Goal: Task Accomplishment & Management: Manage account settings

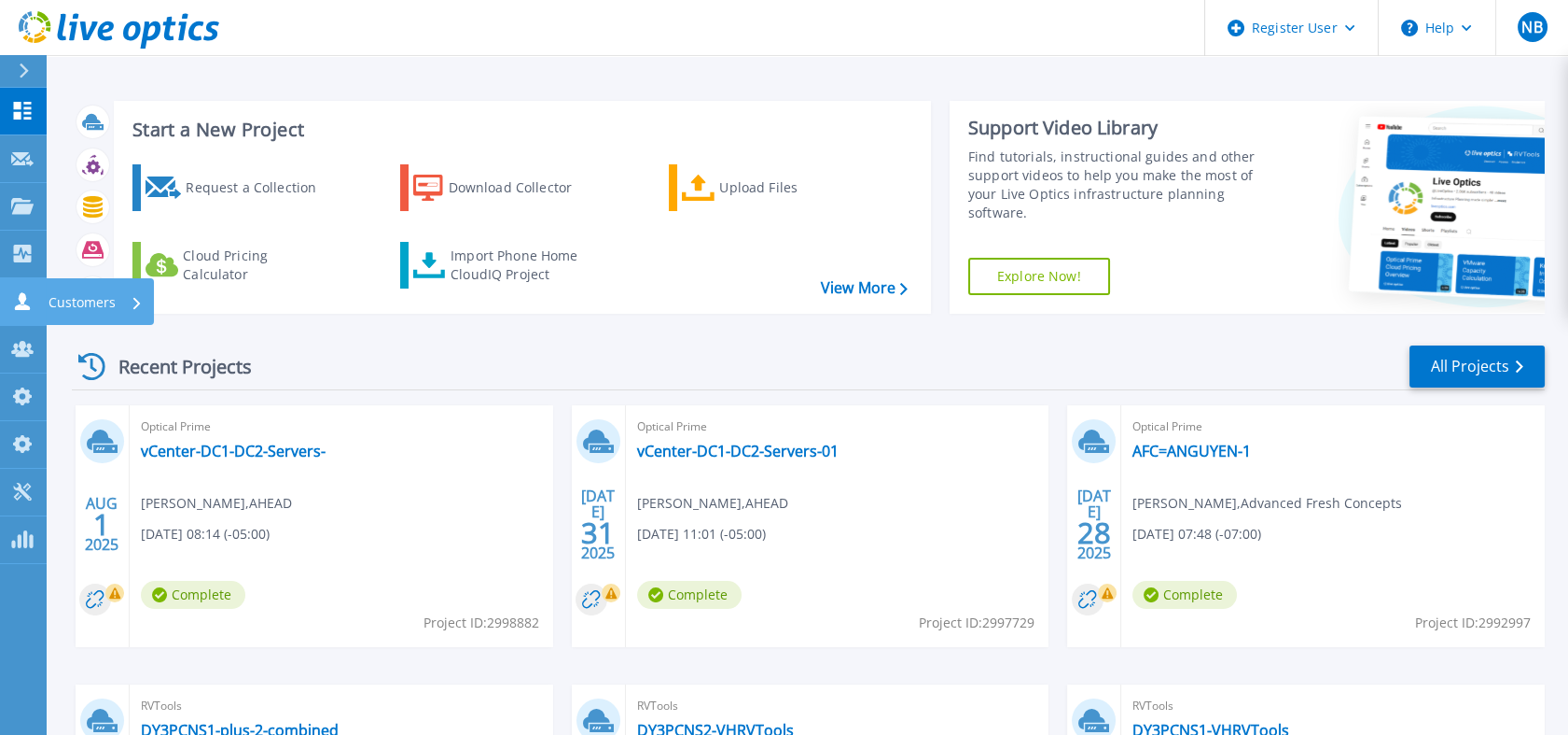
click at [25, 303] on icon at bounding box center [22, 300] width 22 height 17
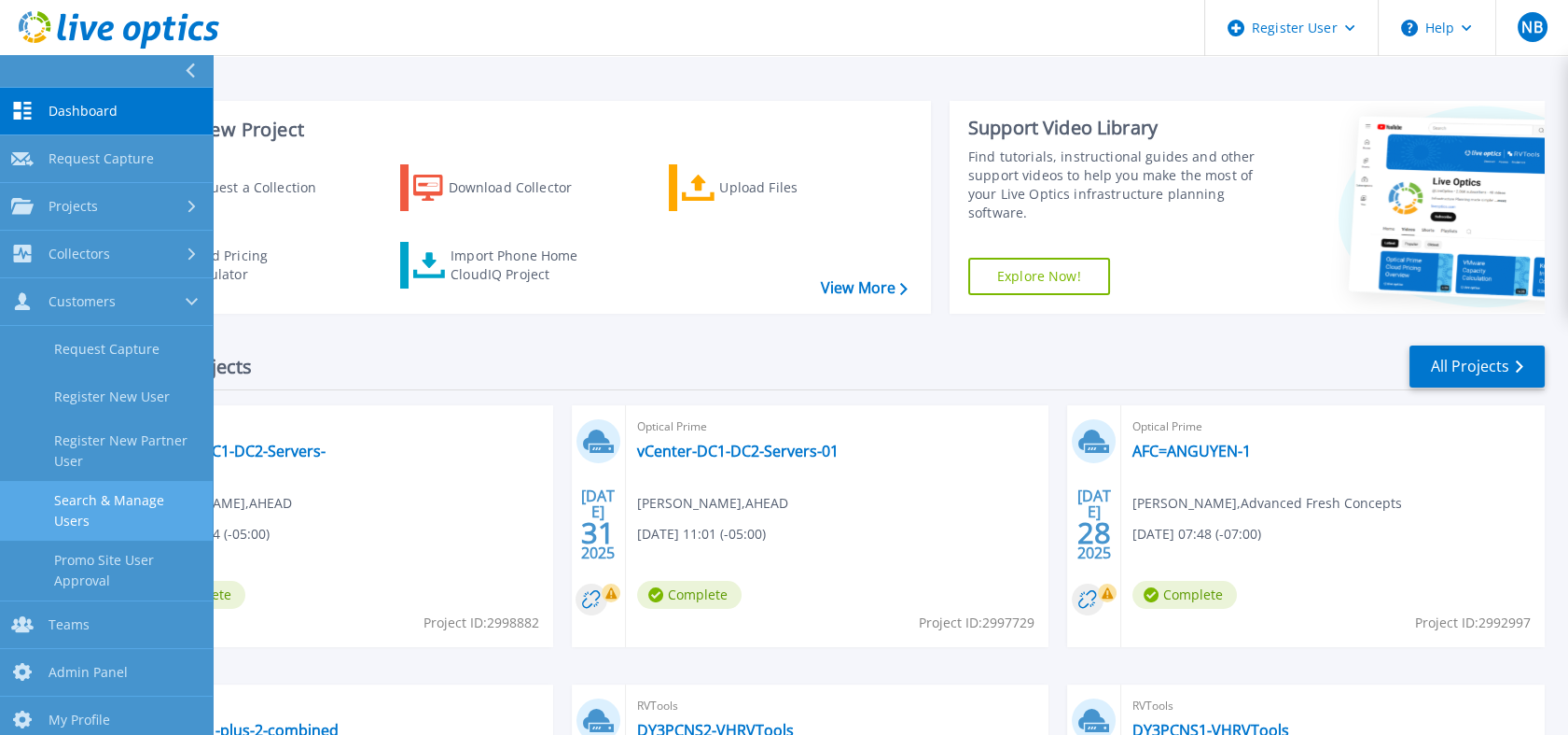
click at [121, 486] on link "Search & Manage Users" at bounding box center [106, 510] width 213 height 59
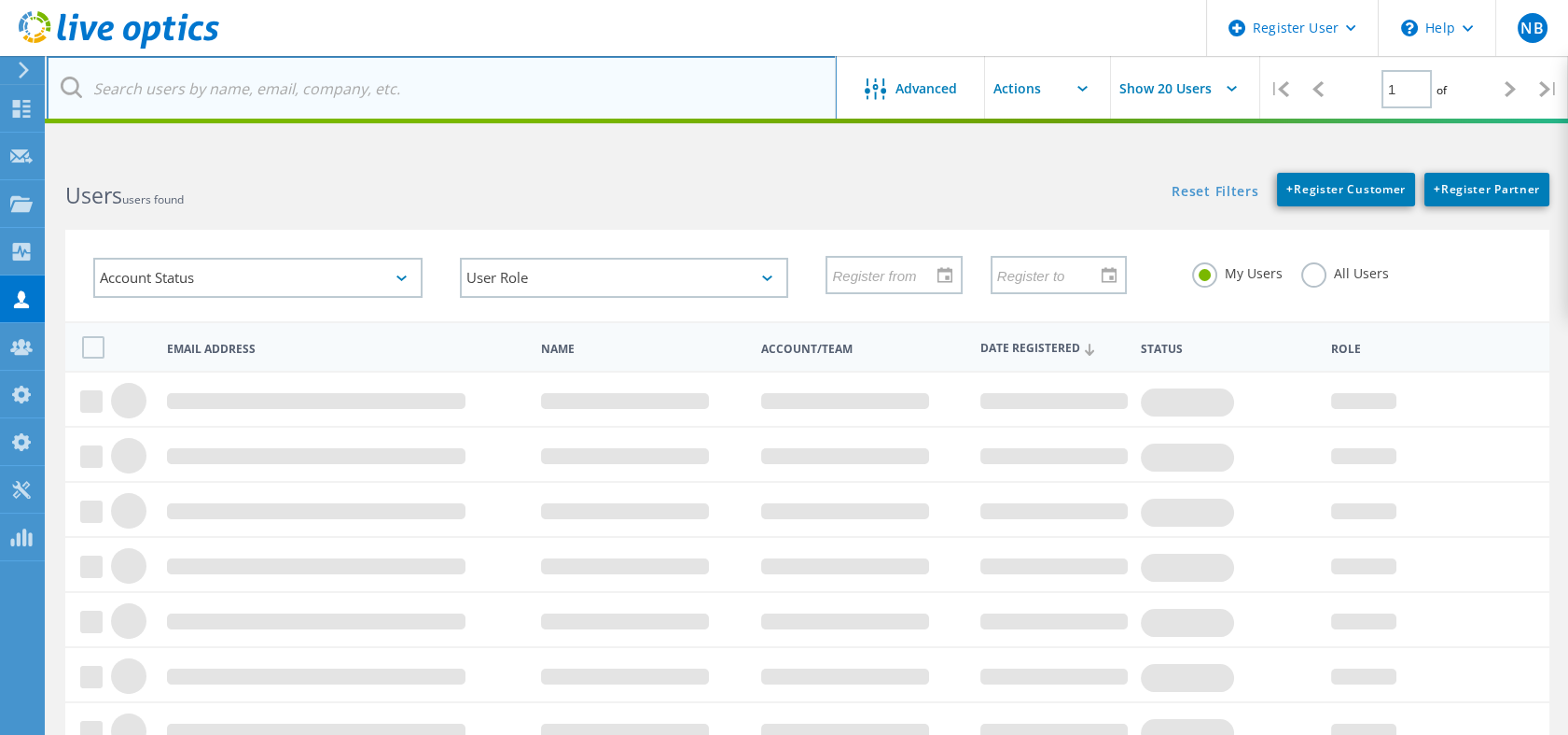
click at [250, 83] on input "text" at bounding box center [442, 88] width 790 height 65
paste input "meinel.sascha@goldbeck.de"
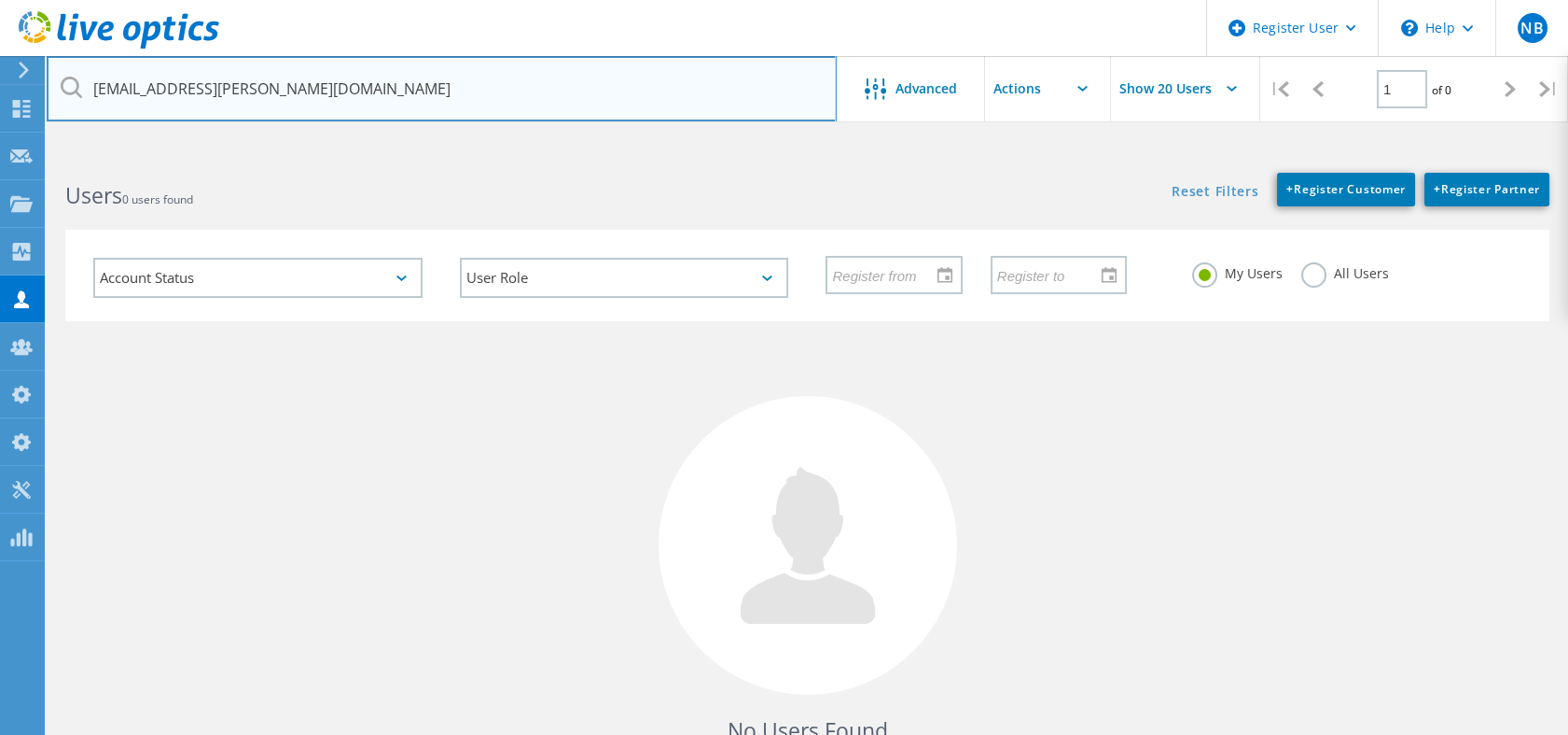
type input "meinel.sascha@goldbeck.de"
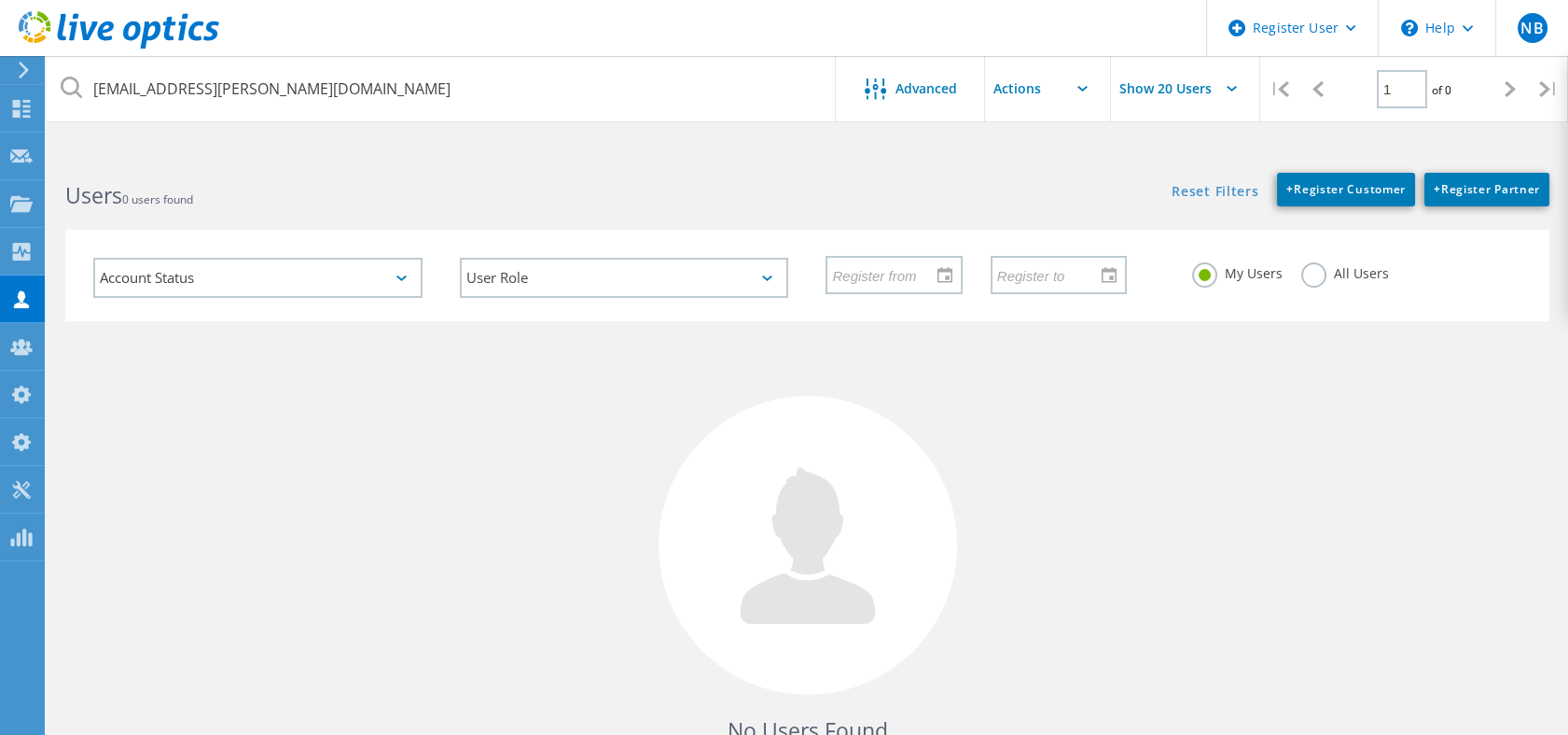
click at [1314, 266] on label "All Users" at bounding box center [1345, 271] width 87 height 17
click at [0, 0] on input "All Users" at bounding box center [0, 0] width 0 height 0
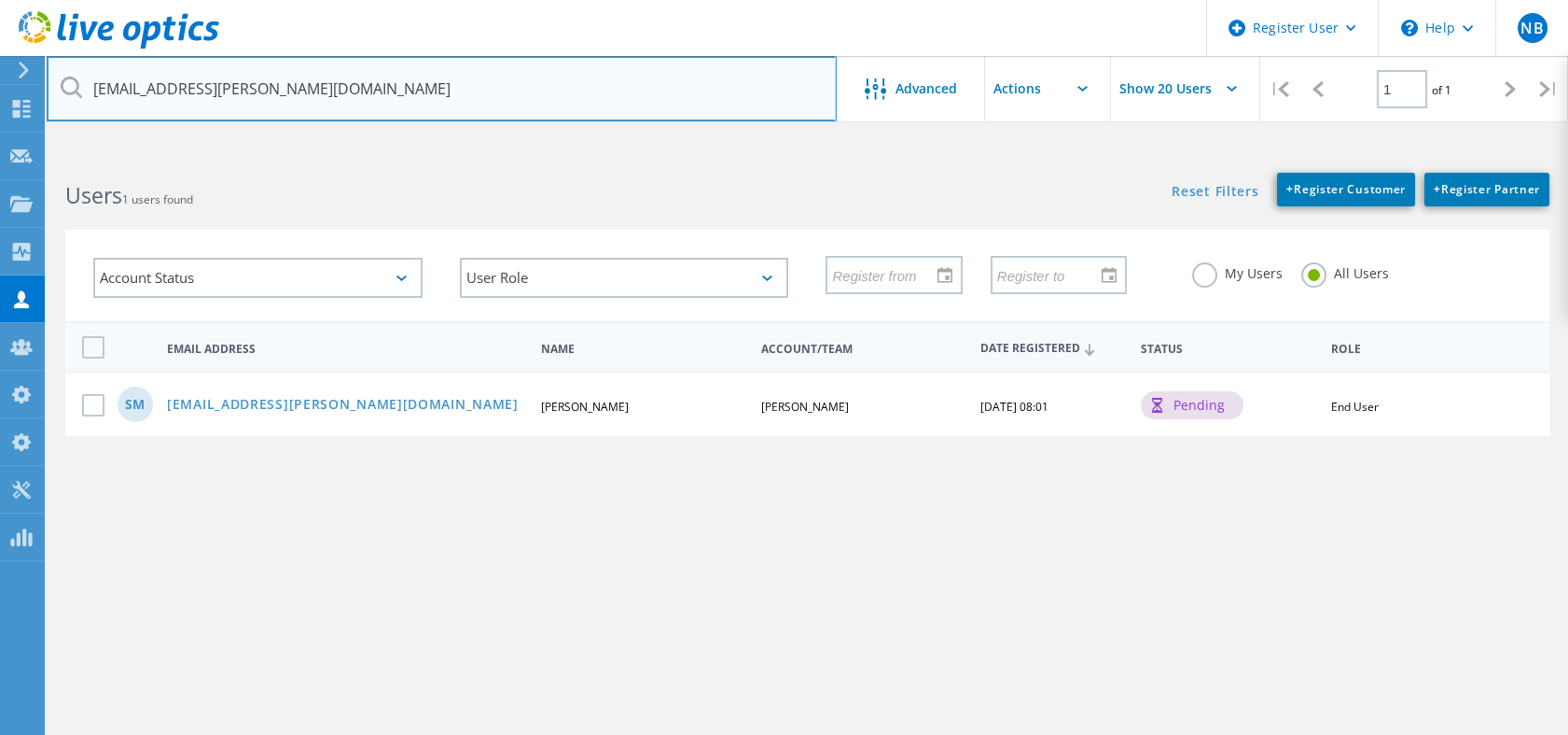
drag, startPoint x: 323, startPoint y: 98, endPoint x: 71, endPoint y: 78, distance: 252.8
click at [71, 78] on div "meinel.sascha@goldbeck.de" at bounding box center [441, 88] width 789 height 65
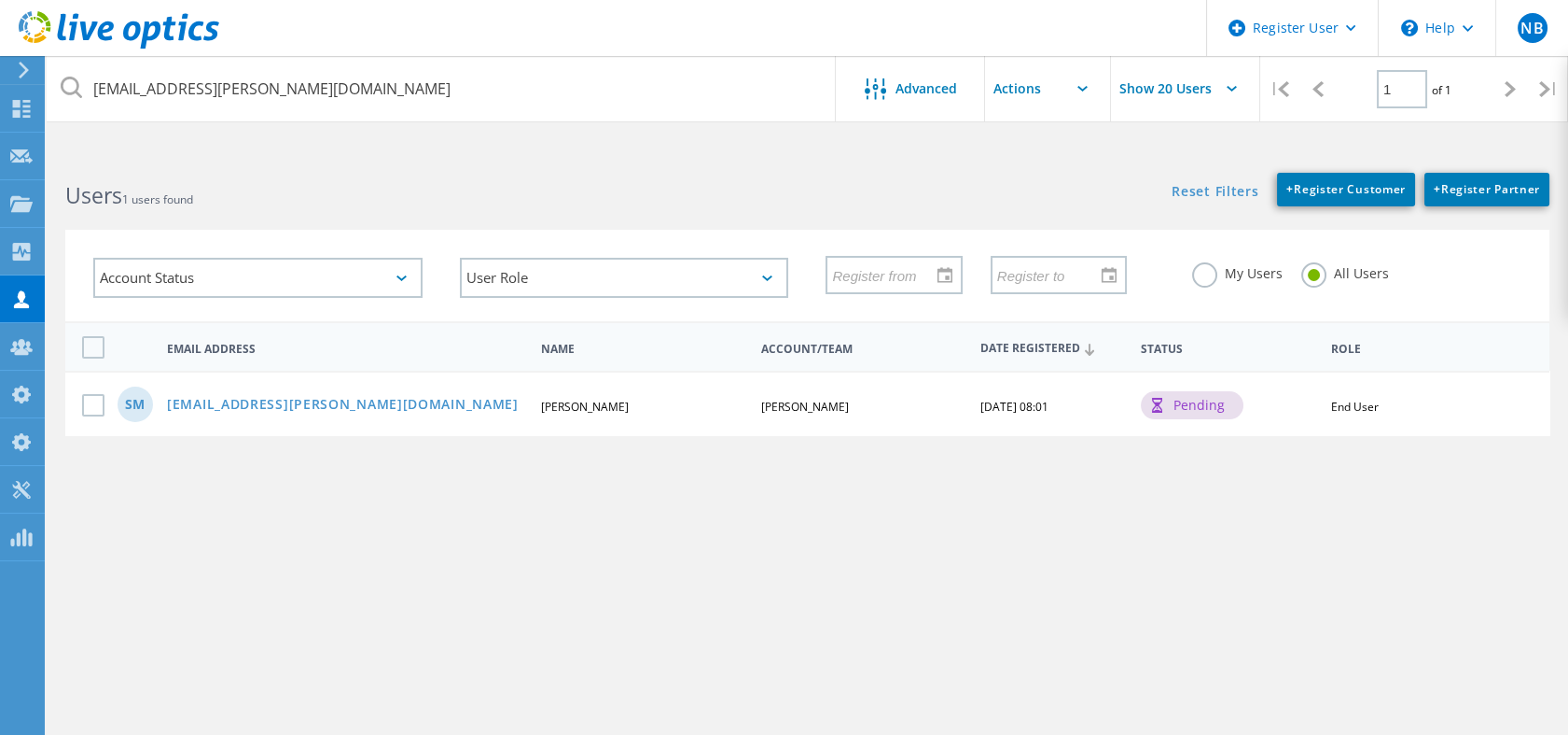
click at [335, 120] on div at bounding box center [784, 121] width 1568 height 5
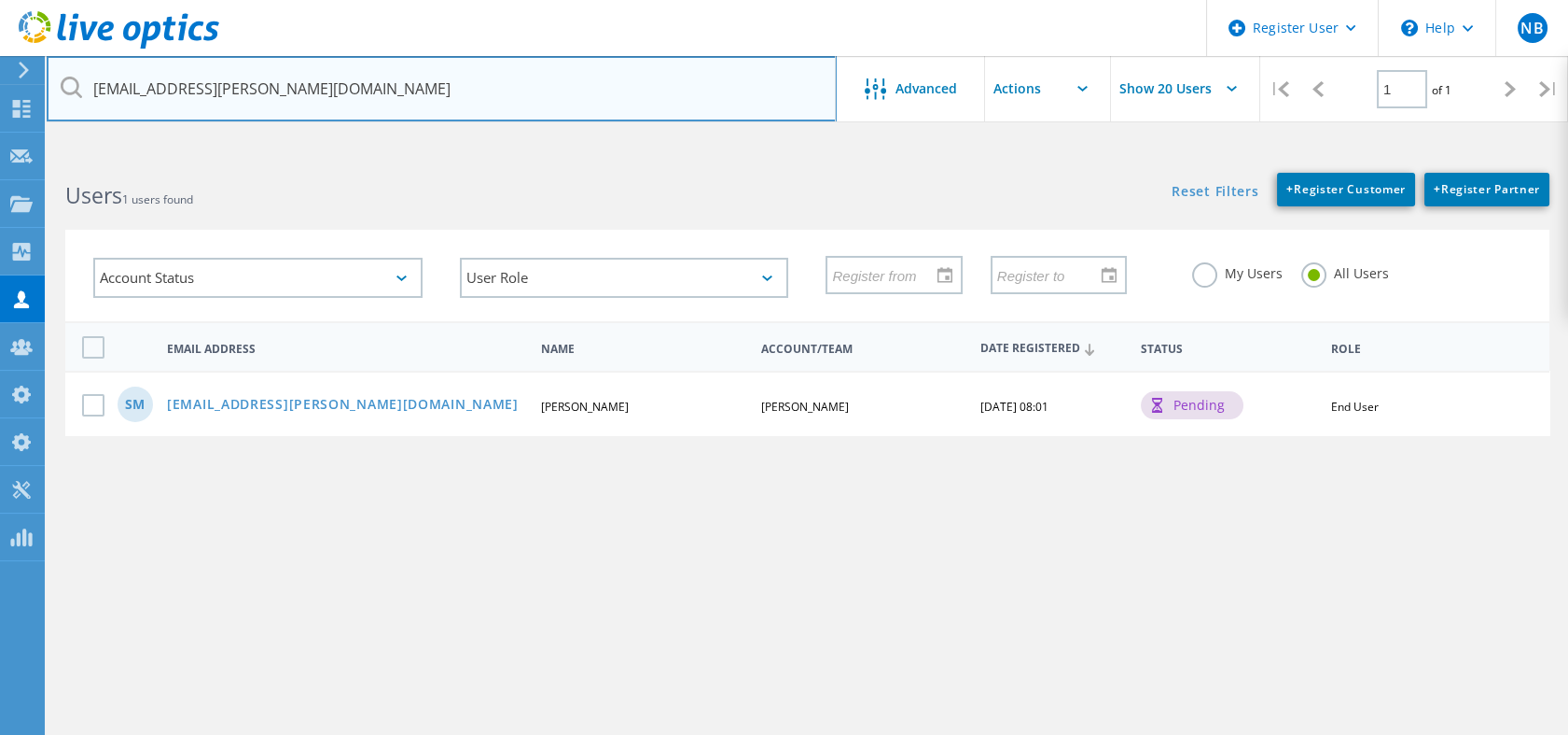
drag, startPoint x: 345, startPoint y: 88, endPoint x: -3, endPoint y: 111, distance: 348.8
click at [0, 111] on html "Register User \n Help Explore Helpful Articles Contact Support NB Dell Admin Us…" at bounding box center [784, 402] width 1568 height 805
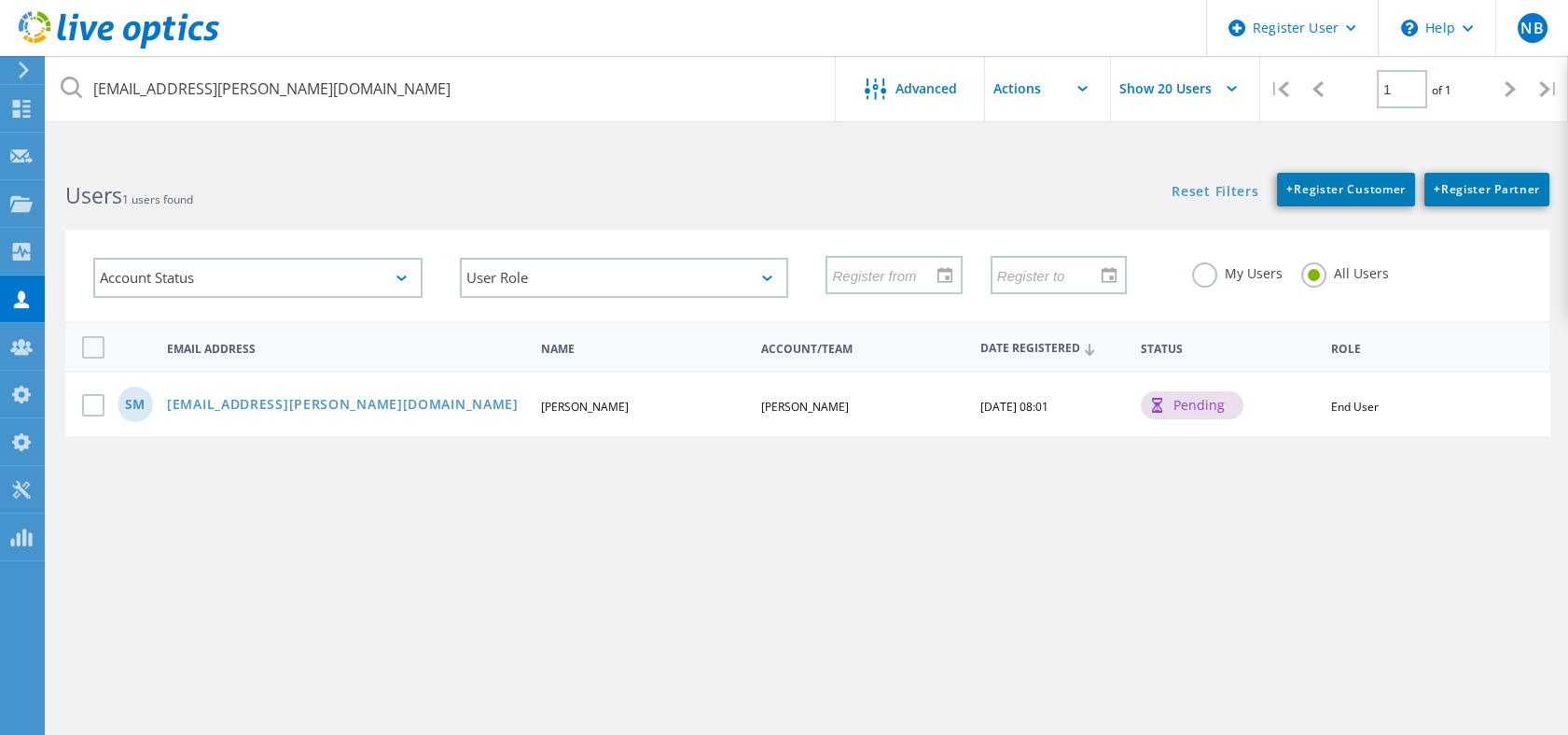
click at [181, 23] on use at bounding box center [118, 30] width 200 height 37
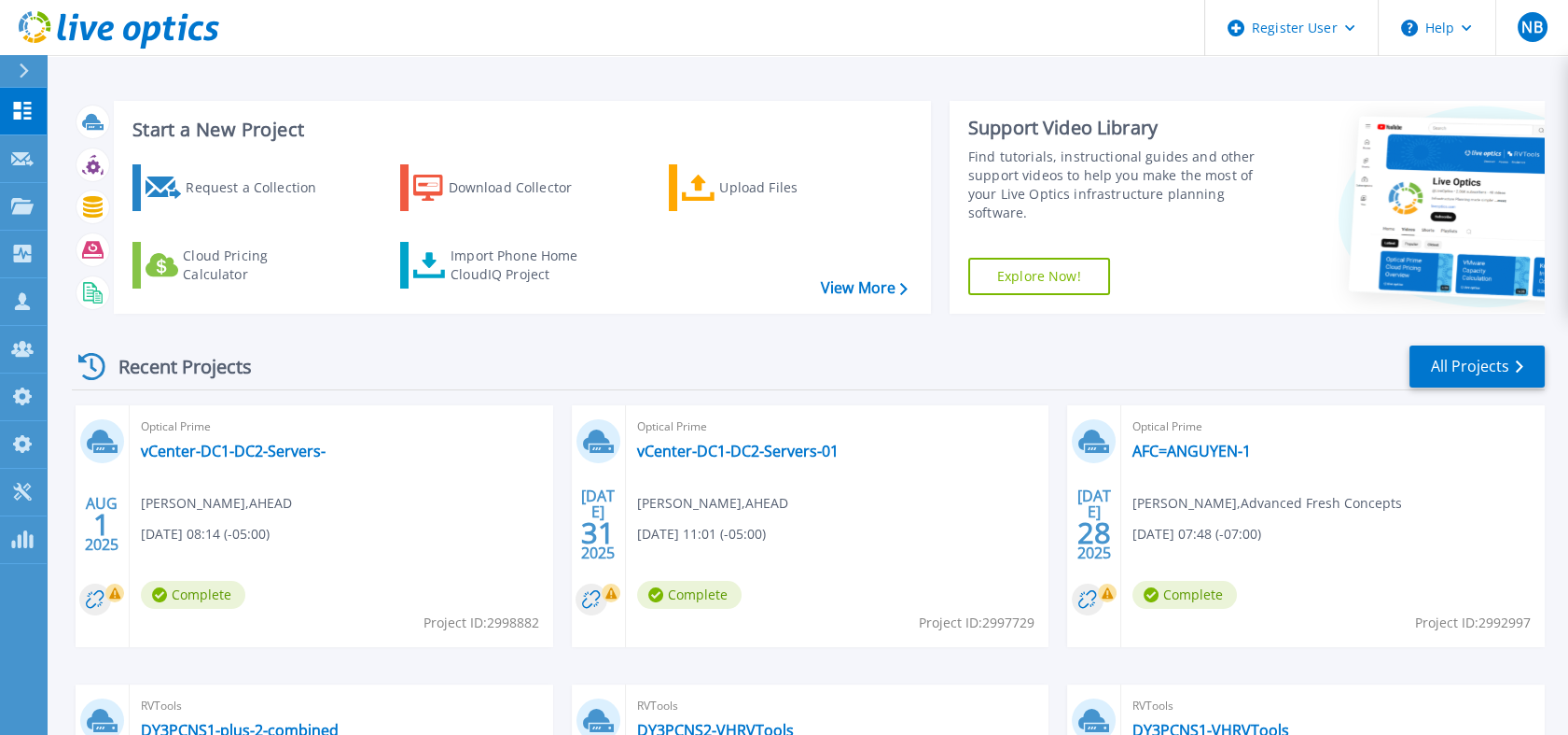
click at [612, 69] on div "Start a New Project Request a Collection Download Collector Upload Files Cloud …" at bounding box center [807, 488] width 1522 height 978
click at [176, 35] on icon at bounding box center [118, 31] width 200 height 38
